Goal: Contribute content: Add original content to the website for others to see

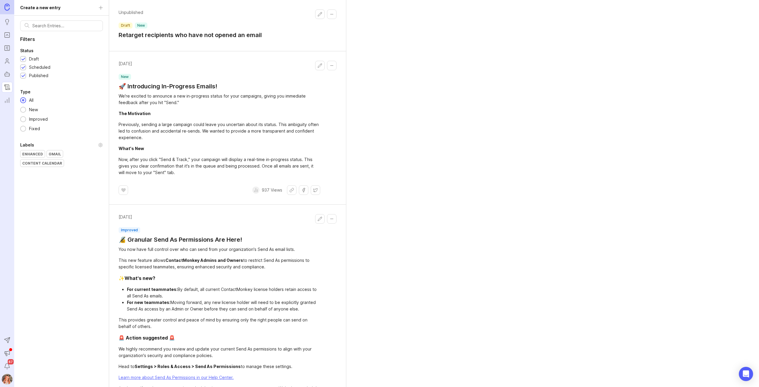
click at [334, 12] on button "Collapse changelog entry" at bounding box center [331, 13] width 9 height 9
click at [208, 34] on h1 "Retarget recipients who have not opened an email" at bounding box center [190, 35] width 143 height 8
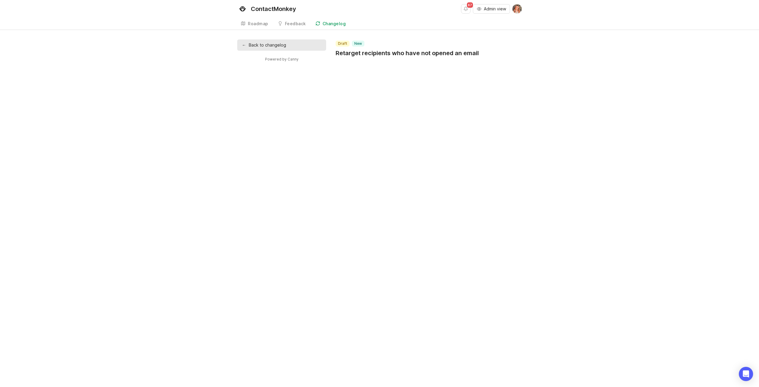
click at [273, 46] on link "← Back to changelog" at bounding box center [281, 44] width 89 height 11
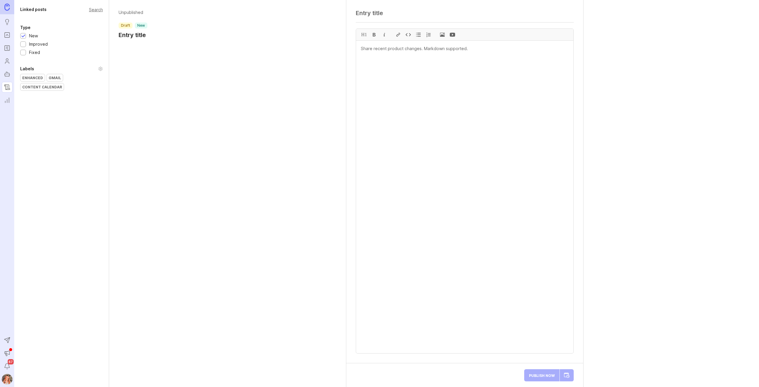
click at [135, 34] on h1 "Entry title" at bounding box center [133, 35] width 29 height 8
click at [144, 34] on h1 "Entry title" at bounding box center [133, 35] width 29 height 8
click at [369, 11] on textarea at bounding box center [465, 12] width 218 height 7
type textarea "Convert a Multi Language Email to Single Language"
click at [436, 89] on textarea at bounding box center [464, 197] width 217 height 312
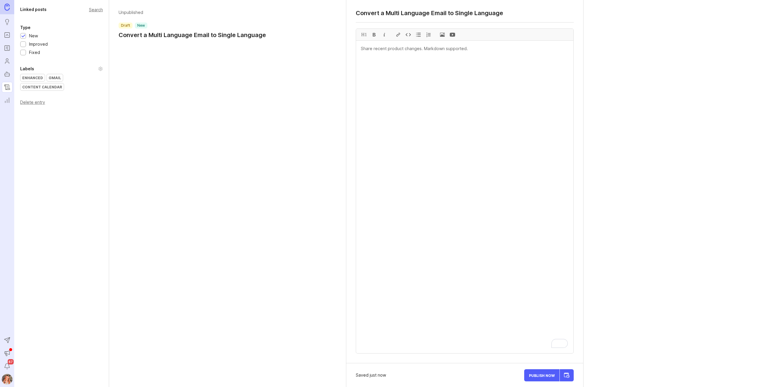
click at [443, 33] on span at bounding box center [442, 35] width 10 height 12
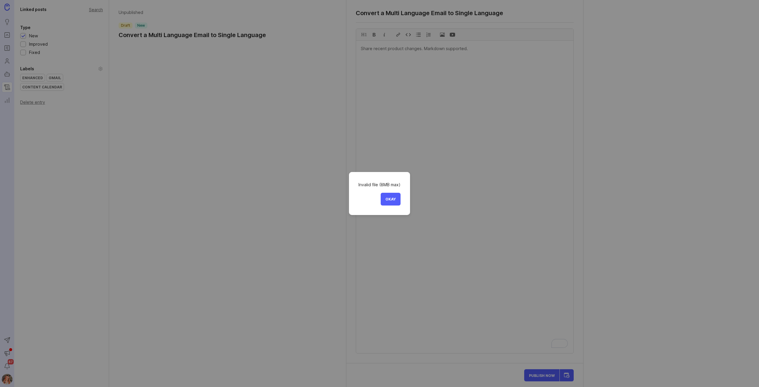
click at [388, 200] on span "Okay" at bounding box center [390, 199] width 10 height 4
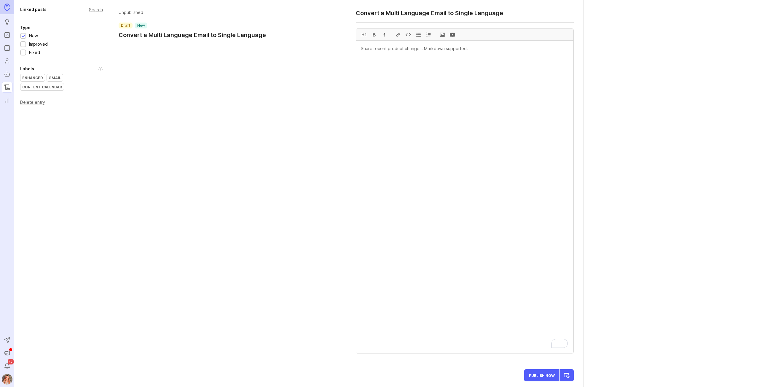
click at [464, 170] on textarea "To enrich screen reader interactions, please activate Accessibility in Grammarl…" at bounding box center [464, 197] width 217 height 312
click at [450, 35] on div at bounding box center [452, 35] width 10 height 12
type textarea "![](Insert YouTube/Wistia/Loom/Vimeo video URL here)"
drag, startPoint x: 360, startPoint y: 14, endPoint x: 359, endPoint y: 11, distance: 3.2
drag, startPoint x: 357, startPoint y: 12, endPoint x: 526, endPoint y: -4, distance: 169.4
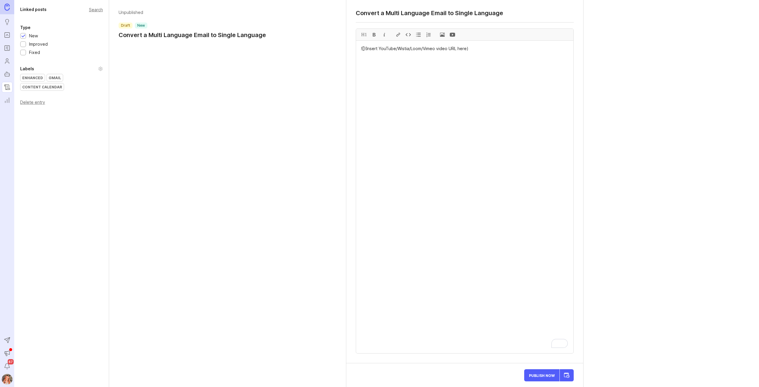
click at [526, 0] on html "Ideas Portal Roadmaps Users Autopilot Changelog Reporting Send to Autopilot Ann…" at bounding box center [379, 193] width 759 height 387
paste textarea "Now Live: Convert Multi-Language Emails to Single-"
type textarea "Now Live: Convert Multi-Language Emails to Single-Language"
click at [30, 78] on div "Enhanced" at bounding box center [32, 77] width 24 height 7
click at [429, 75] on textarea "![](Insert YouTube/Wistia/Loom/Vimeo video URL here)" at bounding box center [464, 197] width 217 height 312
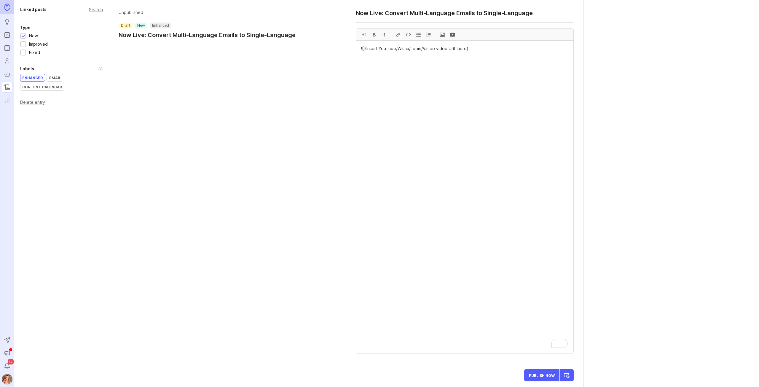
drag, startPoint x: 473, startPoint y: 49, endPoint x: 304, endPoint y: 65, distance: 170.6
click at [304, 65] on div "Linked posts Search Type New Improved Fixed Labels Enhanced Gmail Content Calen…" at bounding box center [386, 193] width 745 height 387
paste textarea "We've heard your feedback and are excited to announce a new feature that gives …"
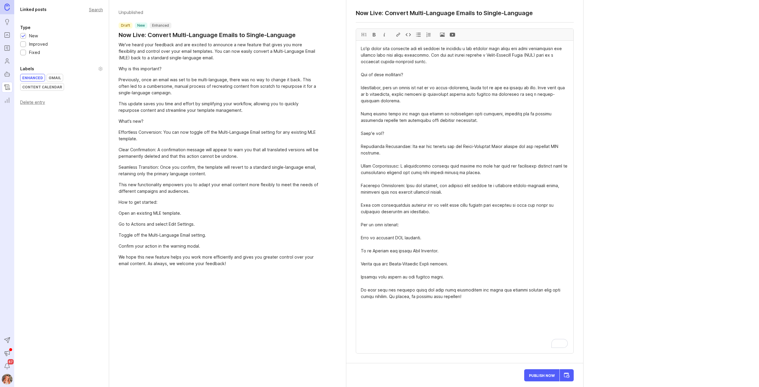
drag, startPoint x: 432, startPoint y: 61, endPoint x: 420, endPoint y: 51, distance: 14.9
click at [432, 61] on textarea "To enrich screen reader interactions, please activate Accessibility in Grammarl…" at bounding box center [464, 197] width 217 height 312
click at [427, 56] on textarea "To enrich screen reader interactions, please activate Accessibility in Grammarl…" at bounding box center [464, 197] width 217 height 312
drag, startPoint x: 374, startPoint y: 47, endPoint x: 428, endPoint y: 56, distance: 54.4
click at [428, 56] on textarea "To enrich screen reader interactions, please activate Accessibility in Grammarl…" at bounding box center [464, 197] width 217 height 312
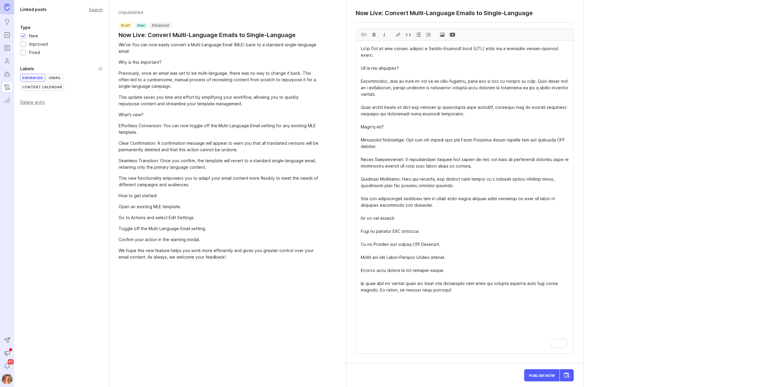
type textarea "We've You can now easily convert a Multi-Language Email (MLE) back to a standar…"
